Goal: Understand process/instructions: Learn how to perform a task or action

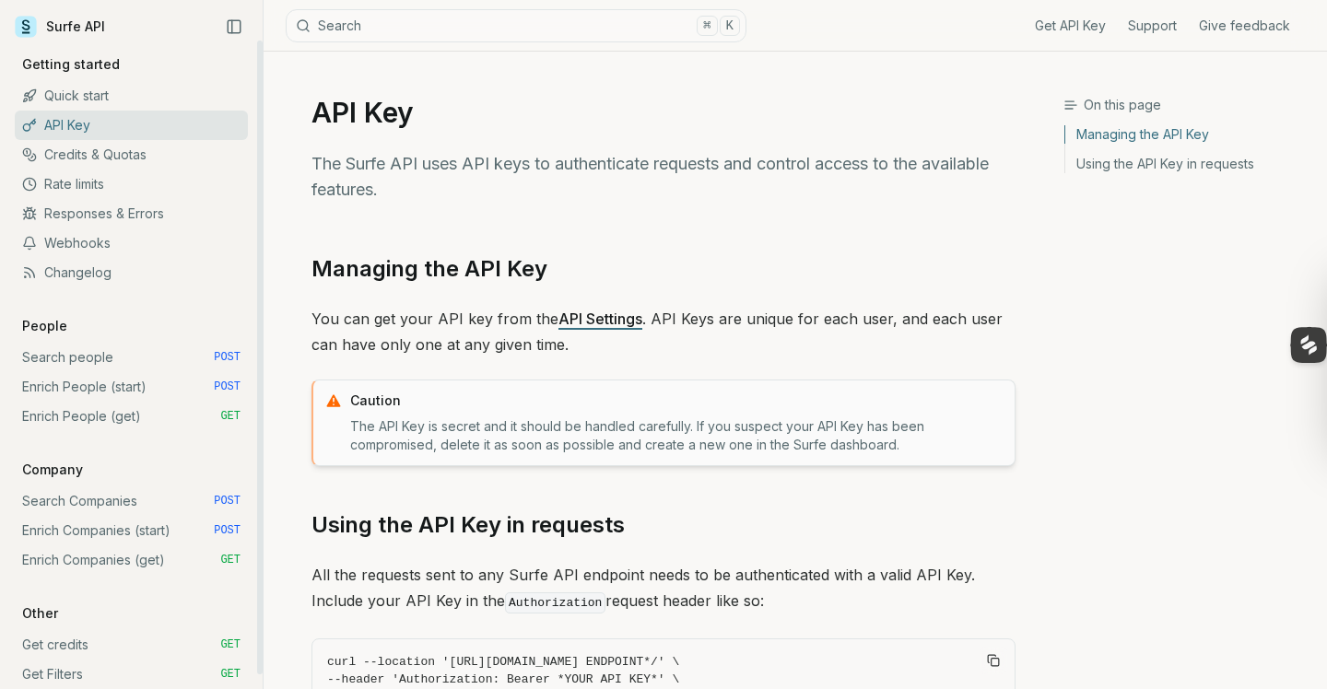
click at [119, 149] on link "Credits & Quotas" at bounding box center [131, 154] width 233 height 29
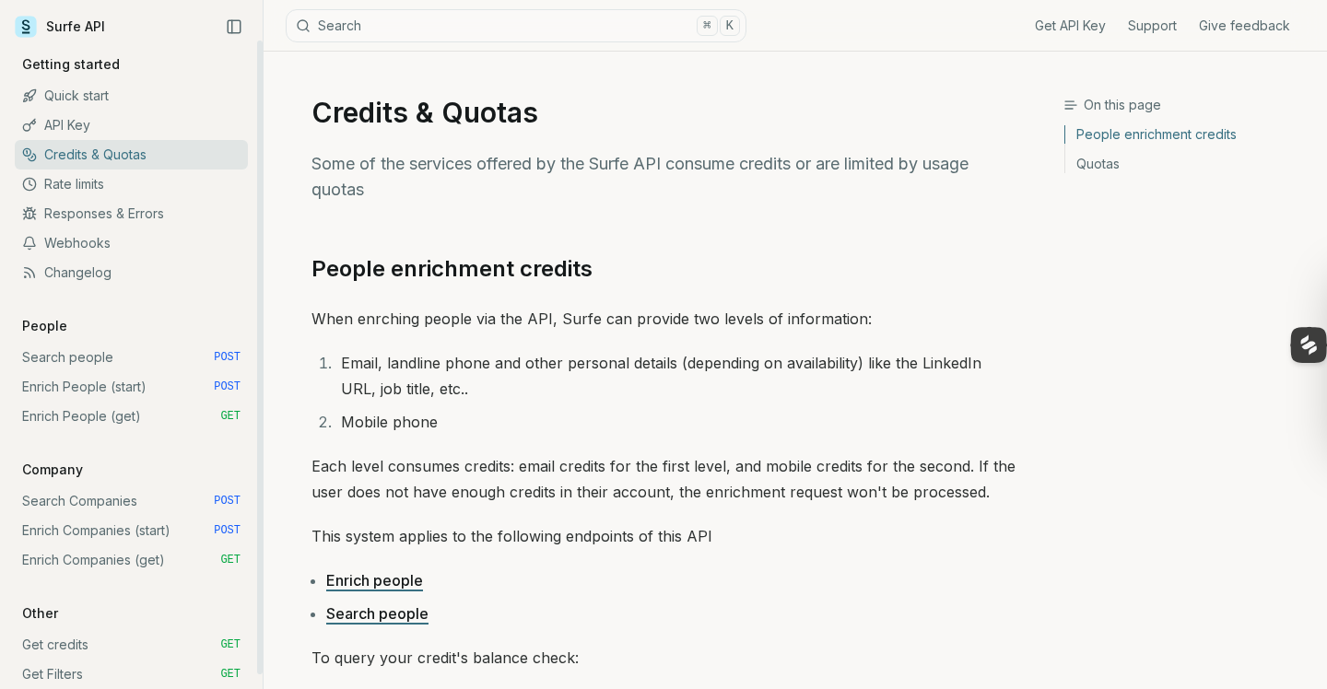
scroll to position [15, 0]
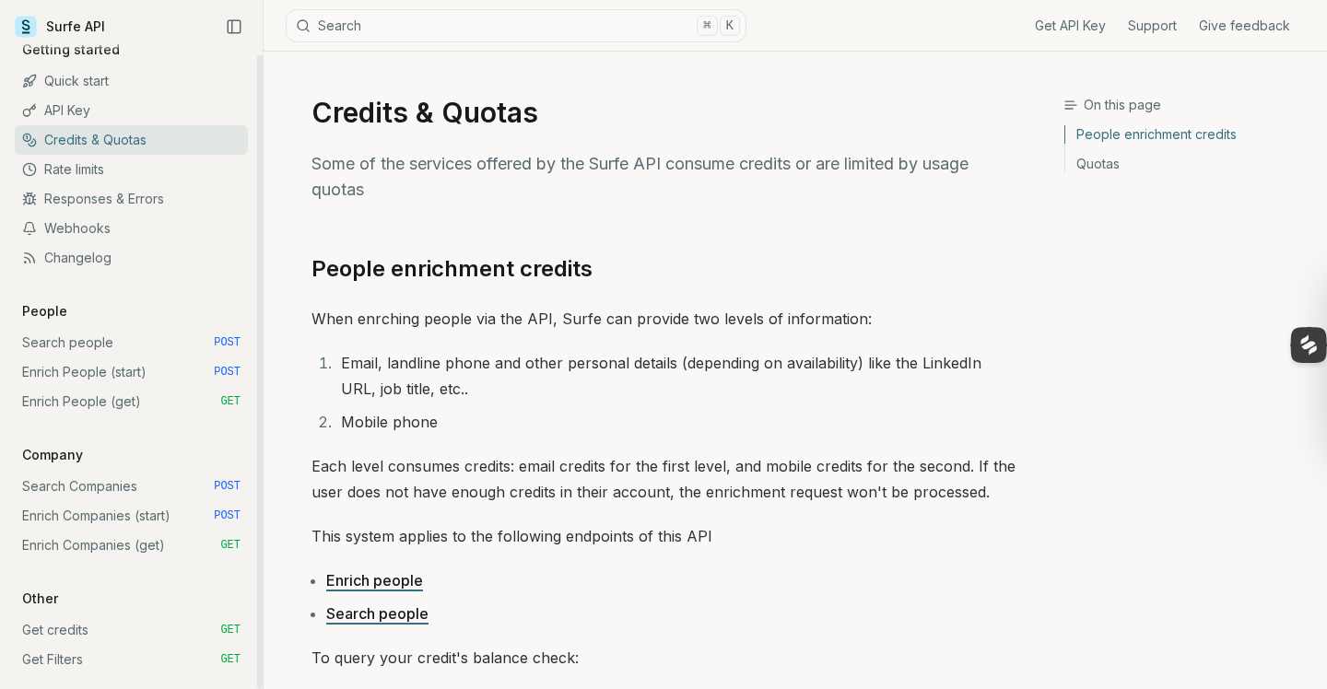
click at [100, 627] on link "Get credits GET" at bounding box center [131, 629] width 233 height 29
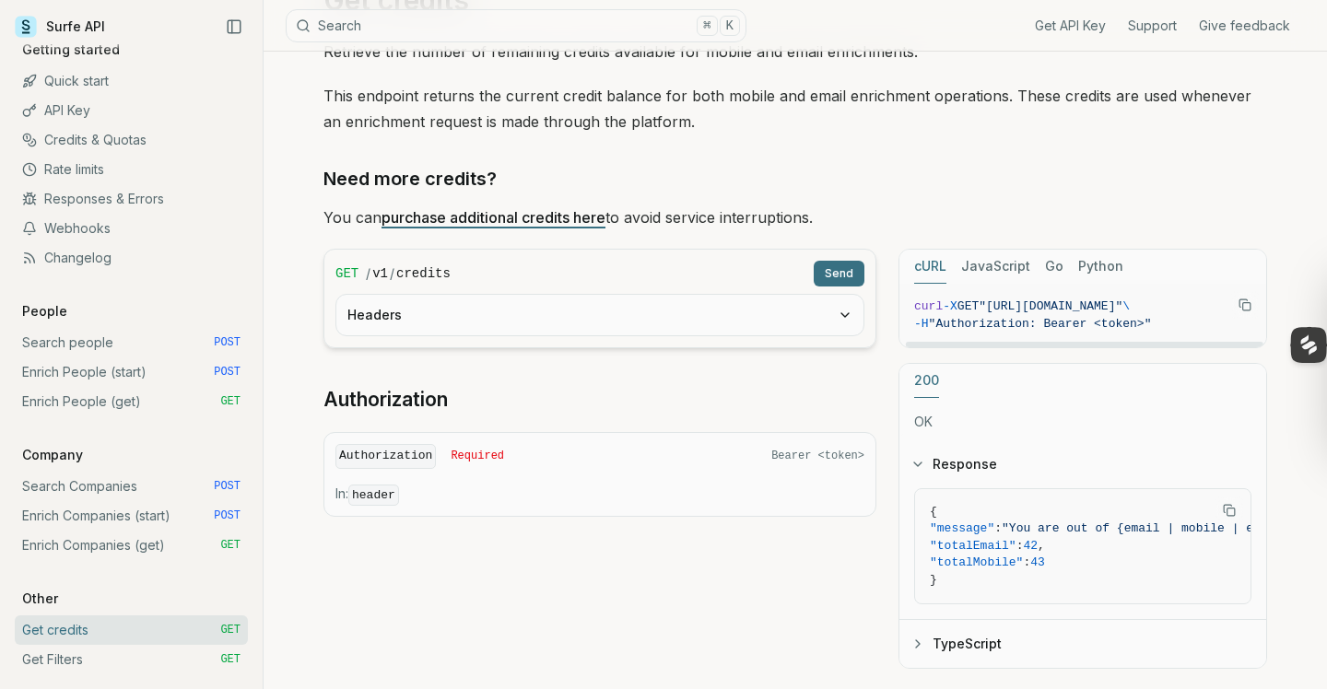
scroll to position [0, 8]
drag, startPoint x: 1010, startPoint y: 307, endPoint x: 1230, endPoint y: 309, distance: 220.2
click at [1230, 309] on figure "curl -X GET "[URL][DOMAIN_NAME]" \ -H "Authorization: Bearer <token>"" at bounding box center [1082, 316] width 367 height 64
copy span "[URL][DOMAIN_NAME]"
click at [989, 322] on span ""Authorization: Bearer <token>"" at bounding box center [1040, 324] width 223 height 14
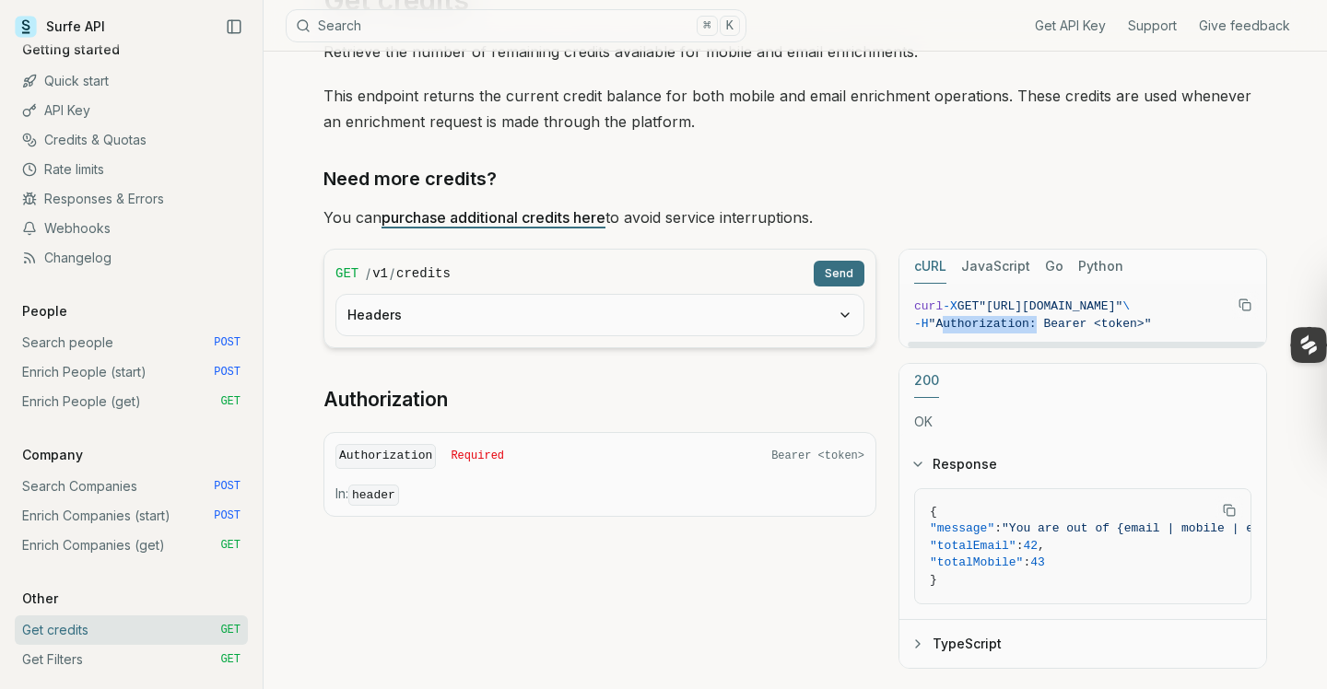
click at [989, 322] on span ""Authorization: Bearer <token>"" at bounding box center [1040, 324] width 223 height 14
copy span "Authorization"
click at [1067, 320] on span ""Authorization: Bearer <token>"" at bounding box center [1040, 324] width 223 height 14
copy span "Bearer"
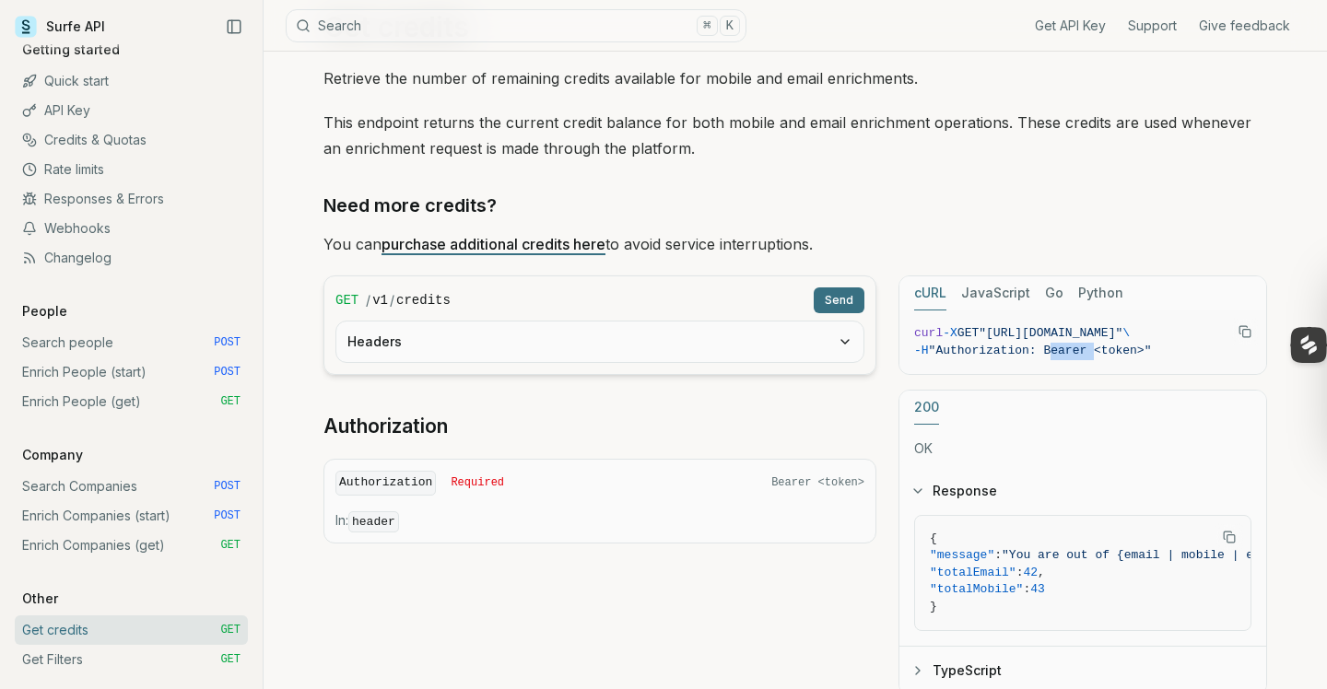
scroll to position [74, 0]
